Goal: Task Accomplishment & Management: Use online tool/utility

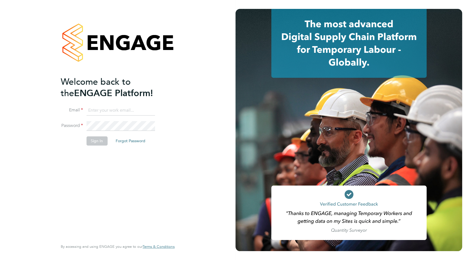
type input "BEPayroll@ngagerecruitment.com"
click at [92, 141] on button "Sign In" at bounding box center [96, 140] width 21 height 9
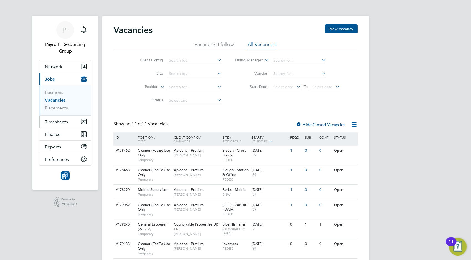
click at [54, 122] on span "Timesheets" at bounding box center [56, 121] width 23 height 5
click at [58, 120] on span "Timesheets" at bounding box center [56, 121] width 23 height 5
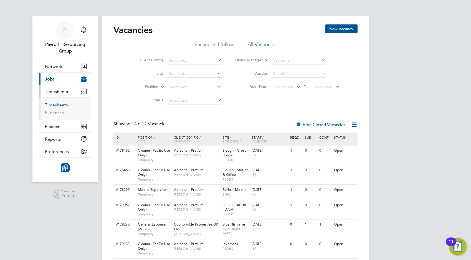
click at [58, 106] on link "Timesheets" at bounding box center [56, 104] width 23 height 5
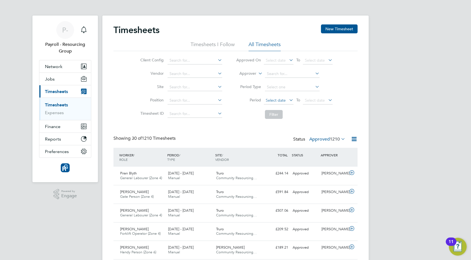
click at [275, 99] on span "Select date" at bounding box center [276, 100] width 20 height 5
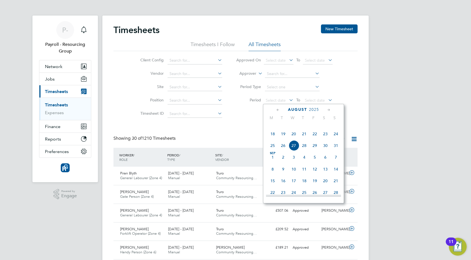
click at [273, 139] on span "18" at bounding box center [272, 133] width 11 height 11
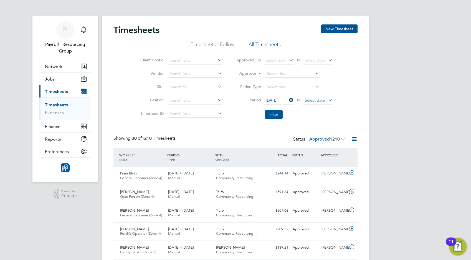
click at [311, 99] on span "Select date" at bounding box center [315, 100] width 20 height 5
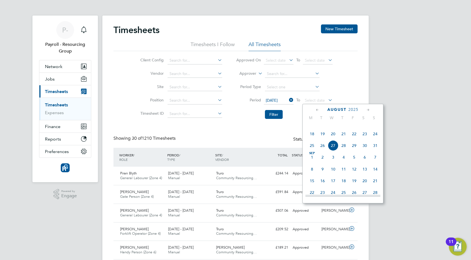
click at [333, 151] on span "27" at bounding box center [333, 145] width 11 height 11
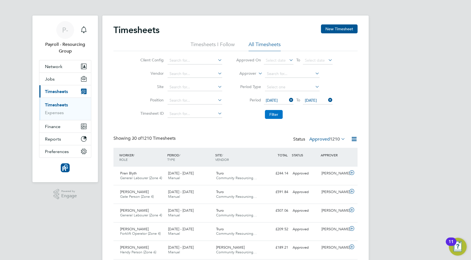
click at [270, 115] on button "Filter" at bounding box center [274, 114] width 18 height 9
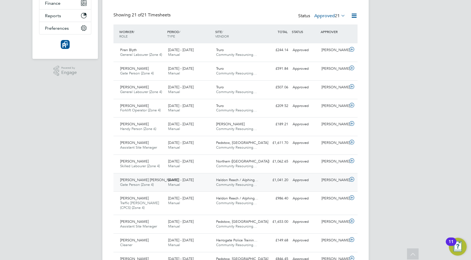
click at [153, 182] on span "Gate Person (Zone 4)" at bounding box center [137, 184] width 34 height 5
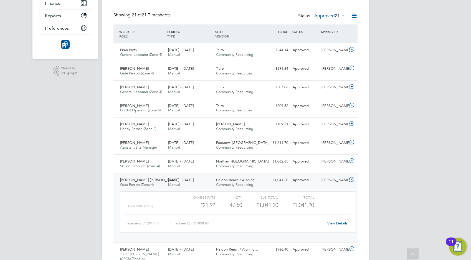
click at [350, 178] on icon at bounding box center [351, 179] width 7 height 4
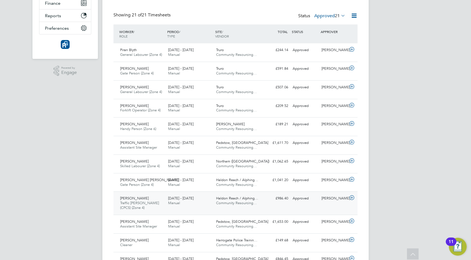
click at [154, 196] on div "[PERSON_NAME] Traffic [PERSON_NAME] (CPCS) (Zone 4) [DATE] - [DATE]" at bounding box center [142, 203] width 48 height 19
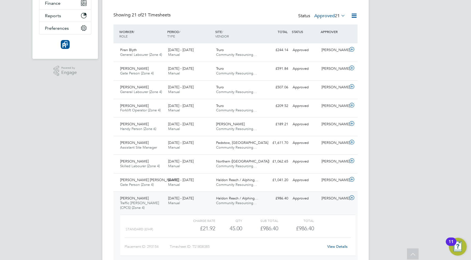
scroll to position [154, 0]
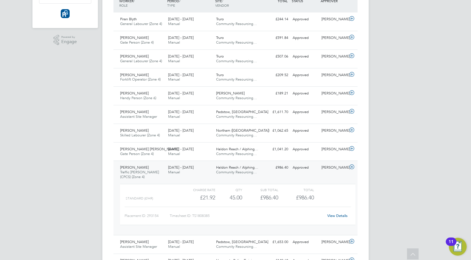
click at [352, 166] on icon at bounding box center [351, 167] width 7 height 4
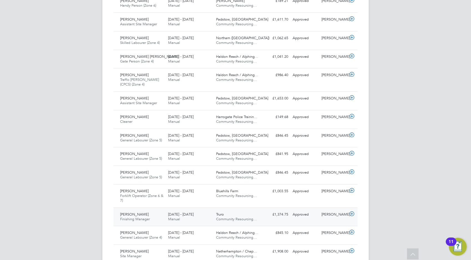
scroll to position [308, 0]
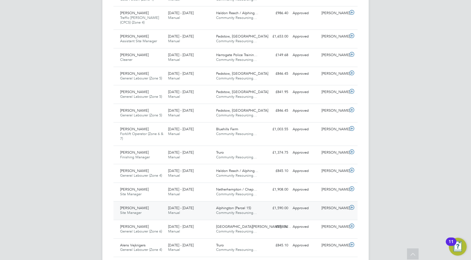
click at [144, 207] on span "[PERSON_NAME]" at bounding box center [134, 207] width 29 height 5
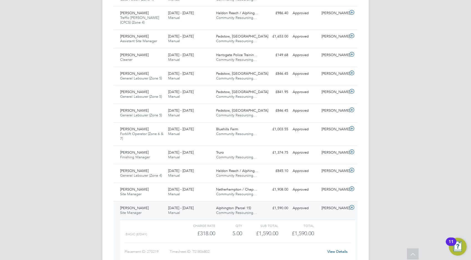
scroll to position [339, 0]
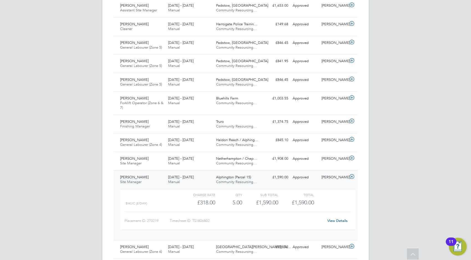
click at [351, 176] on icon at bounding box center [351, 176] width 7 height 4
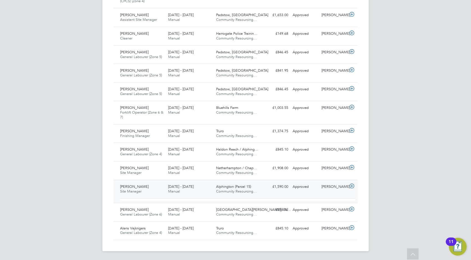
scroll to position [324, 0]
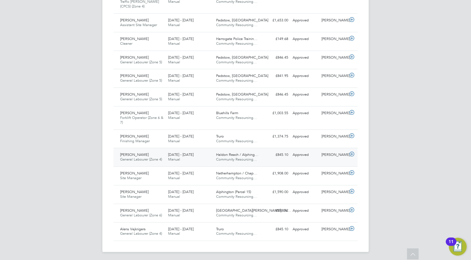
click at [145, 157] on span "General Labourer (Zone 4)" at bounding box center [141, 159] width 42 height 5
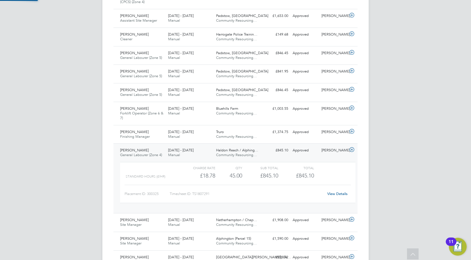
scroll to position [9, 54]
click at [352, 150] on icon at bounding box center [351, 149] width 7 height 4
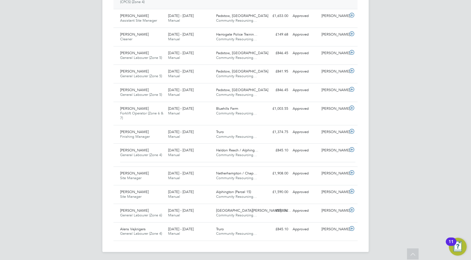
scroll to position [324, 0]
